Goal: Navigation & Orientation: Find specific page/section

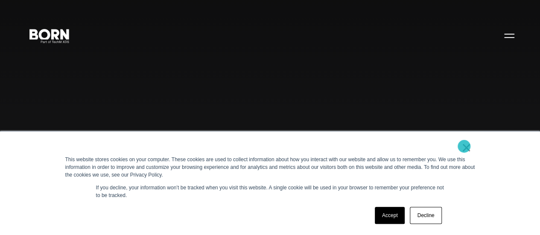
click at [464, 147] on link "×" at bounding box center [467, 148] width 10 height 8
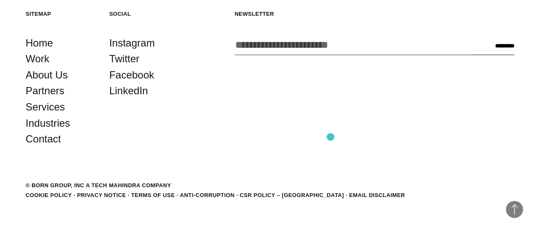
scroll to position [1876, 0]
click at [46, 147] on link "Contact" at bounding box center [43, 139] width 35 height 16
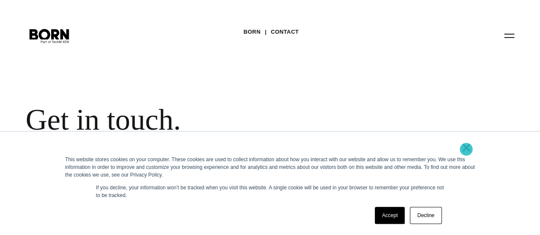
click at [466, 150] on link "×" at bounding box center [467, 148] width 10 height 8
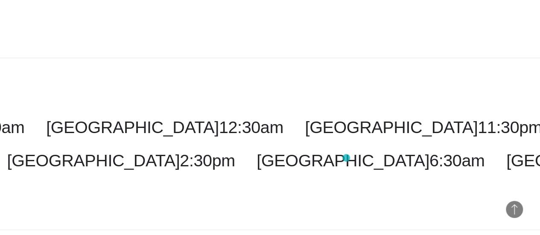
scroll to position [2197, 0]
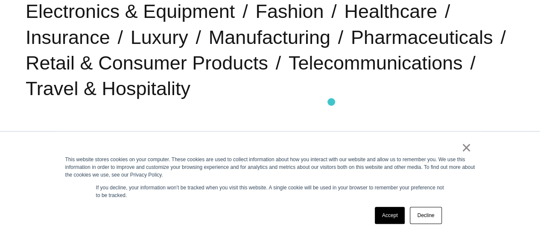
scroll to position [350, 0]
click at [472, 148] on div "× This website stores cookies on your computer. These cookies are used to colle…" at bounding box center [270, 183] width 427 height 103
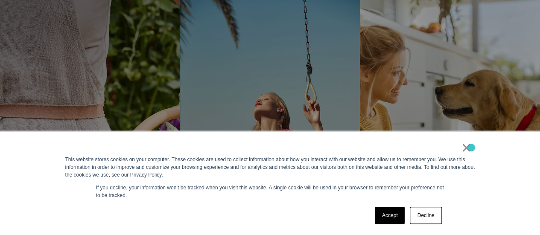
scroll to position [1465, 0]
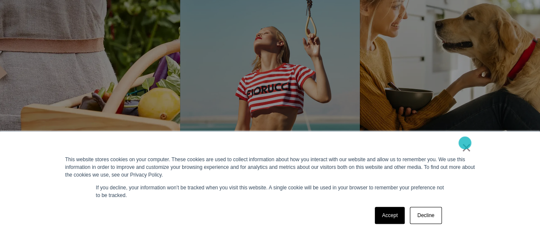
click at [465, 144] on link "×" at bounding box center [467, 148] width 10 height 8
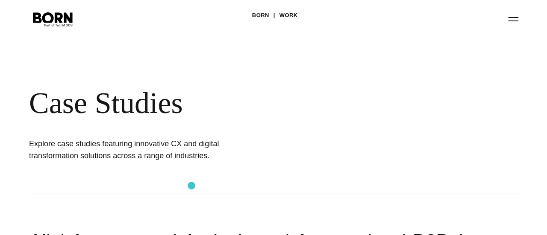
scroll to position [0, 0]
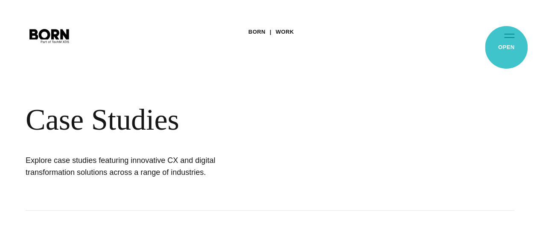
click at [507, 44] on button "Primary Menu" at bounding box center [509, 35] width 21 height 18
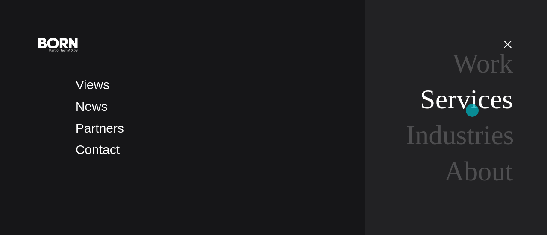
click at [472, 111] on link "Services" at bounding box center [466, 99] width 93 height 30
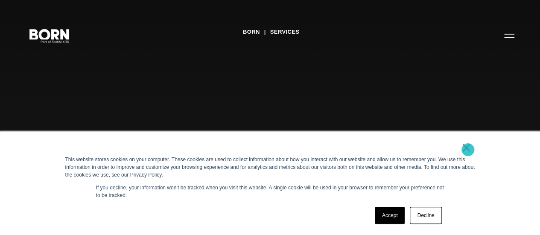
click at [468, 150] on link "×" at bounding box center [467, 148] width 10 height 8
